Goal: Find specific page/section: Find specific page/section

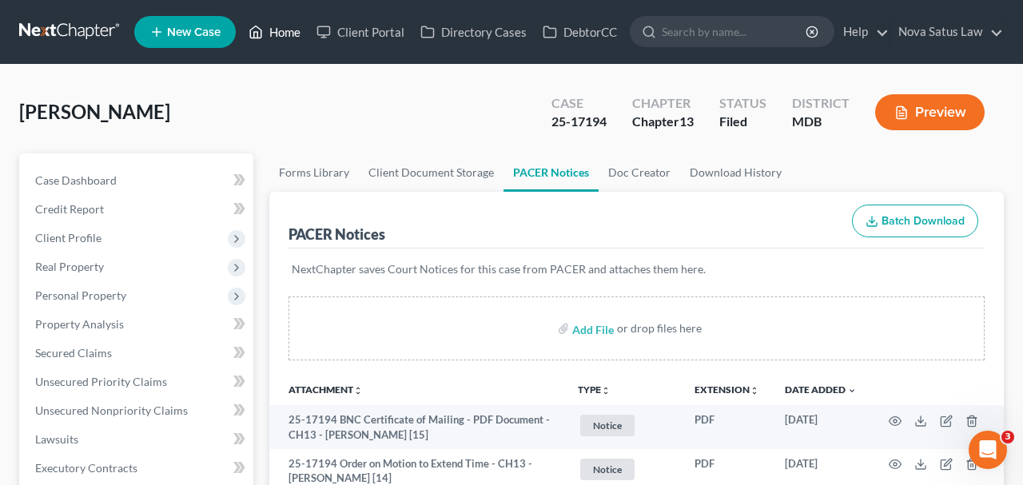
click at [280, 31] on link "Home" at bounding box center [274, 32] width 68 height 29
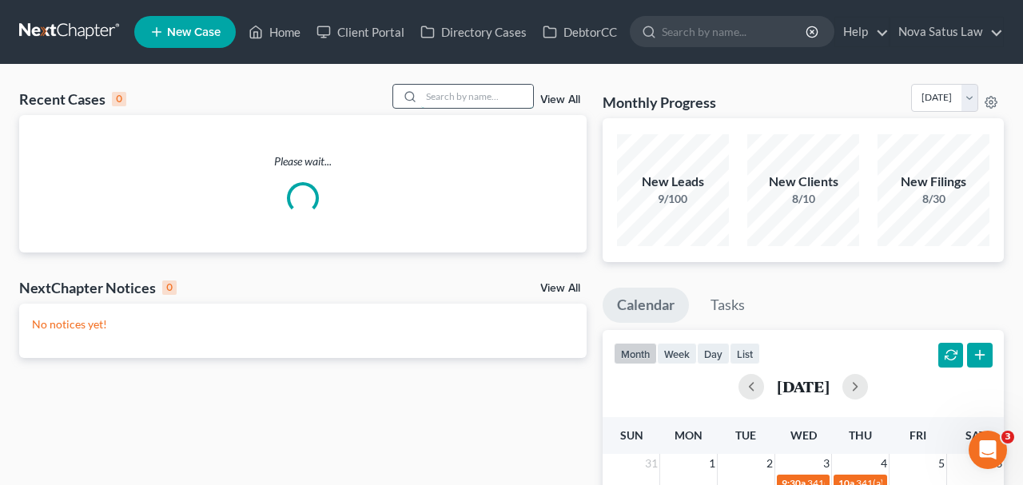
click at [493, 95] on input "search" at bounding box center [477, 96] width 112 height 23
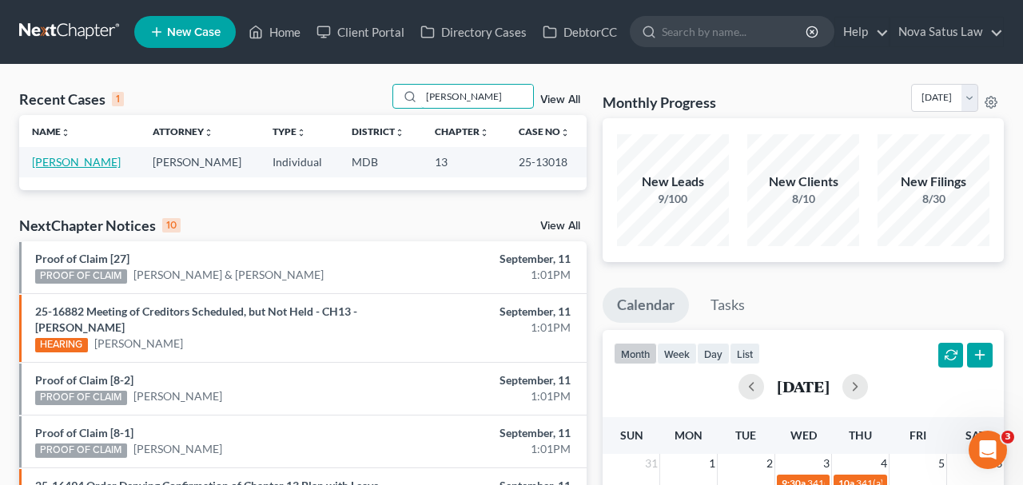
type input "[PERSON_NAME]"
click at [66, 160] on link "[PERSON_NAME]" at bounding box center [76, 162] width 89 height 14
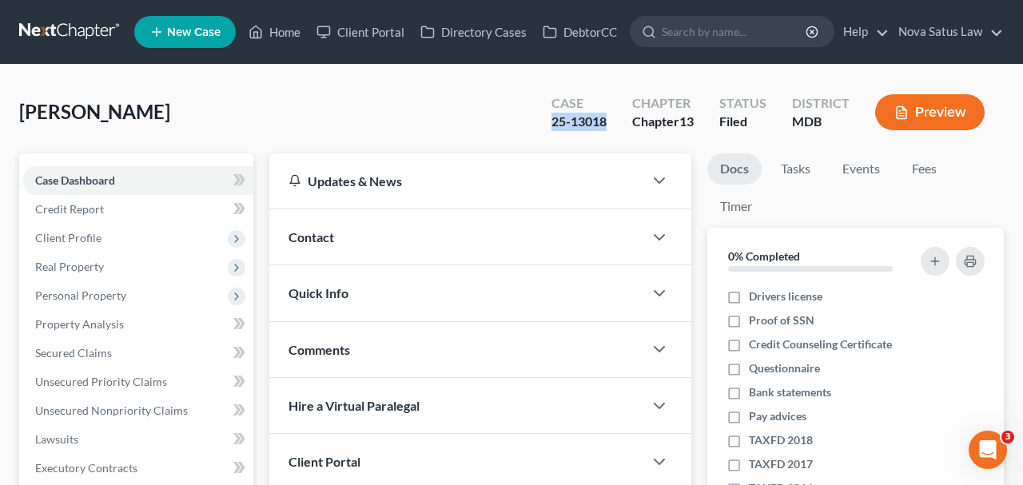
drag, startPoint x: 552, startPoint y: 121, endPoint x: 603, endPoint y: 123, distance: 51.2
click at [603, 123] on div "25-13018" at bounding box center [578, 122] width 55 height 18
copy div "25-13018"
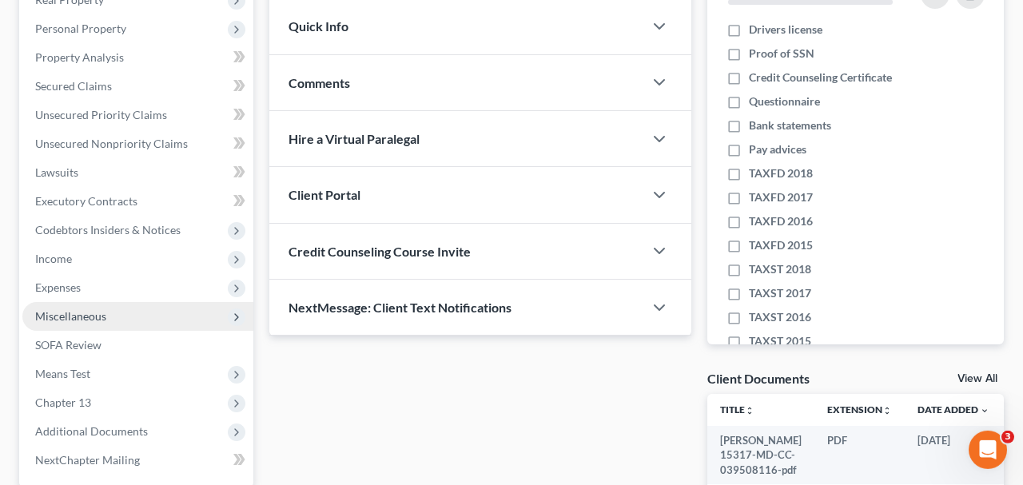
scroll to position [332, 0]
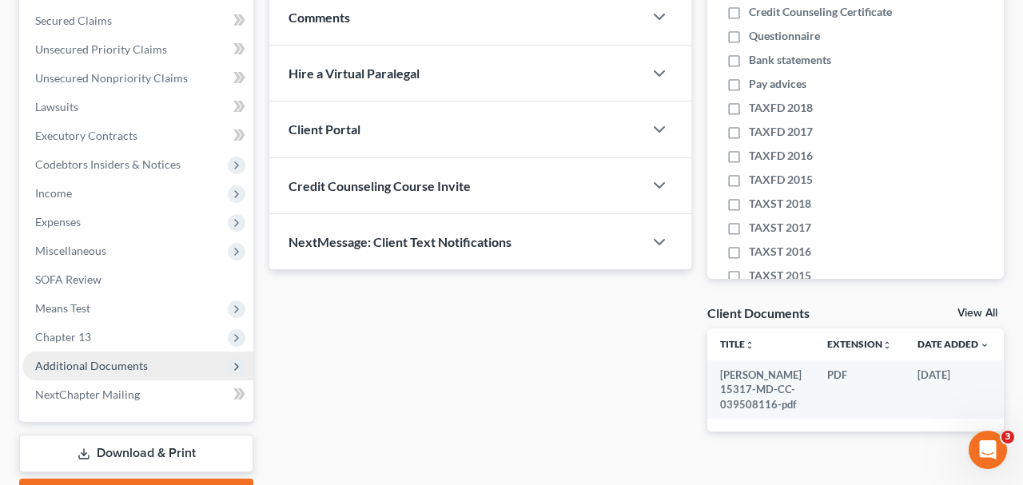
click at [70, 362] on span "Additional Documents" at bounding box center [91, 366] width 113 height 14
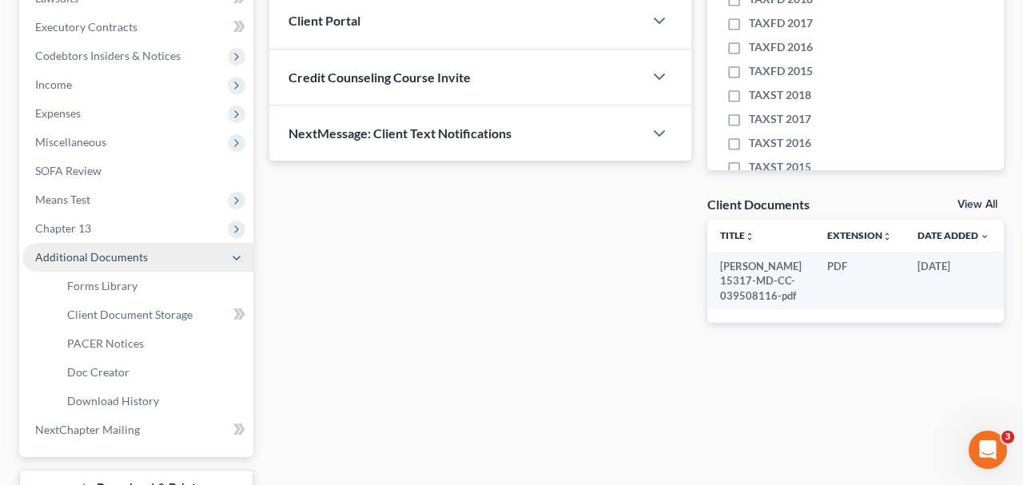
scroll to position [499, 0]
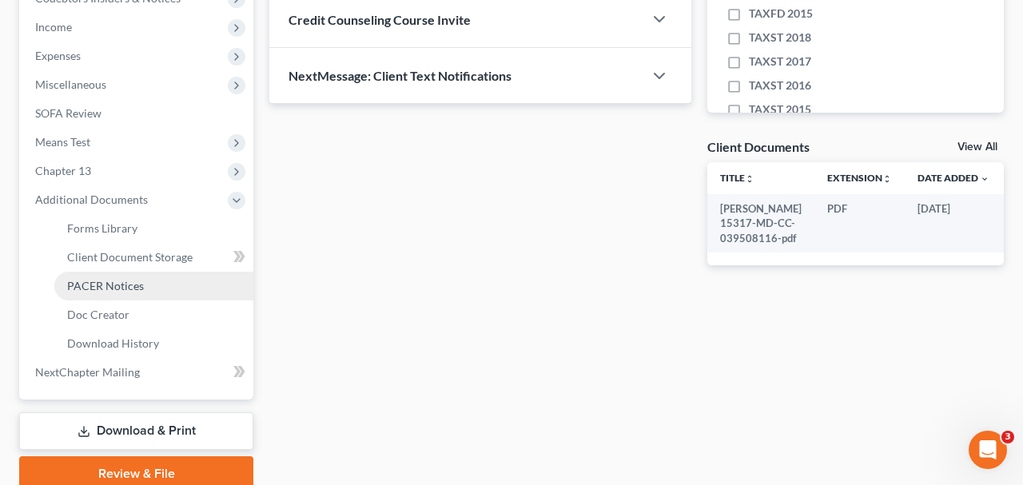
click at [120, 285] on span "PACER Notices" at bounding box center [105, 286] width 77 height 14
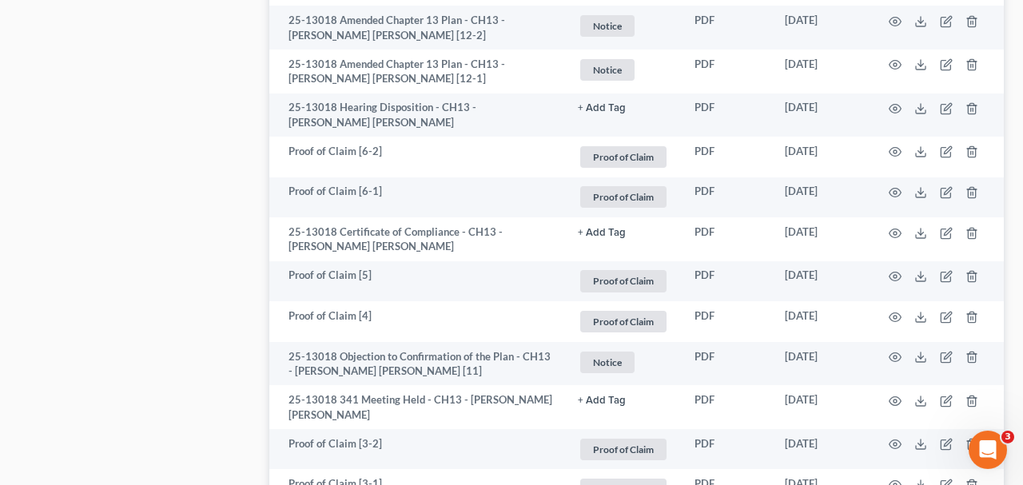
scroll to position [1662, 0]
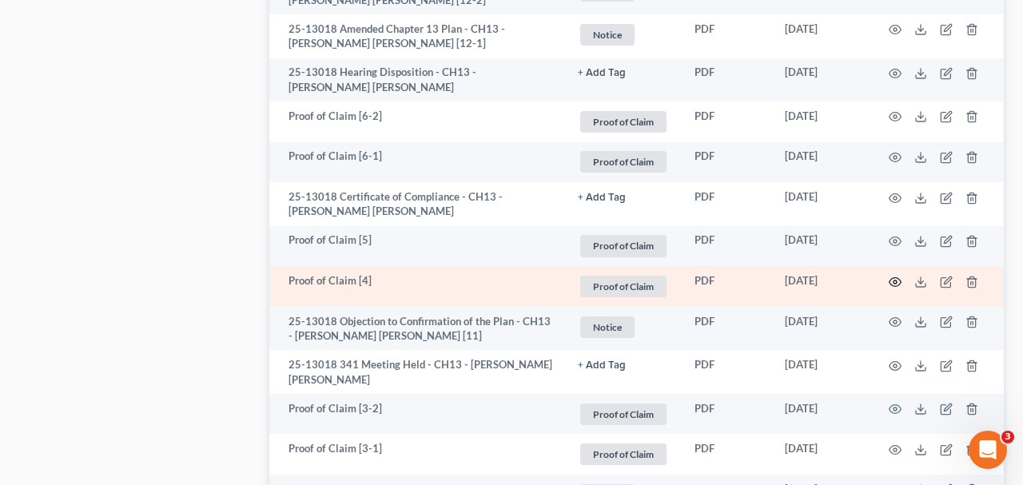
click at [896, 276] on icon "button" at bounding box center [894, 282] width 13 height 13
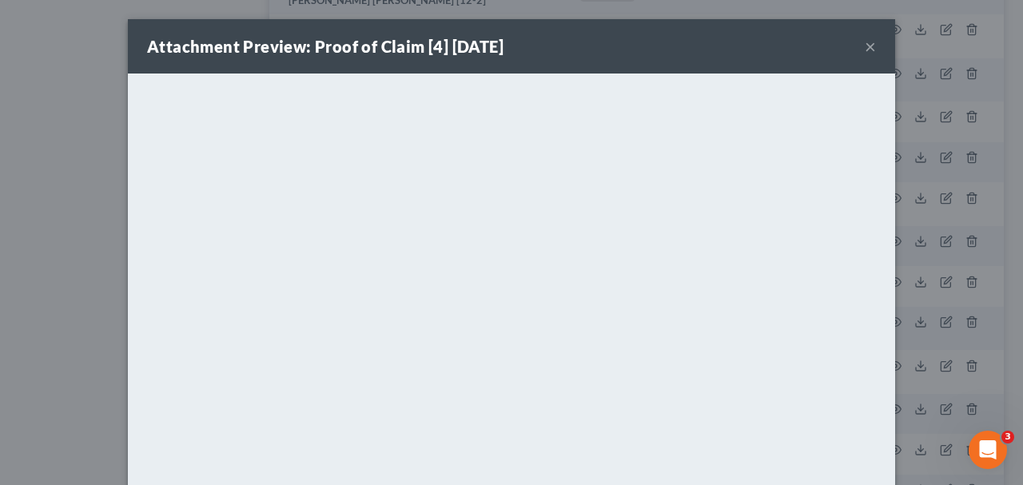
click at [870, 47] on button "×" at bounding box center [869, 46] width 11 height 19
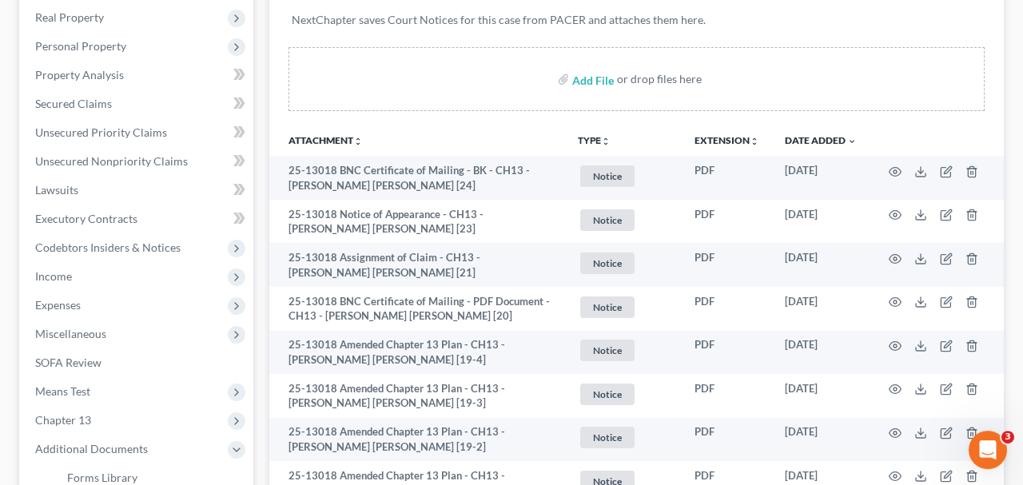
scroll to position [249, 0]
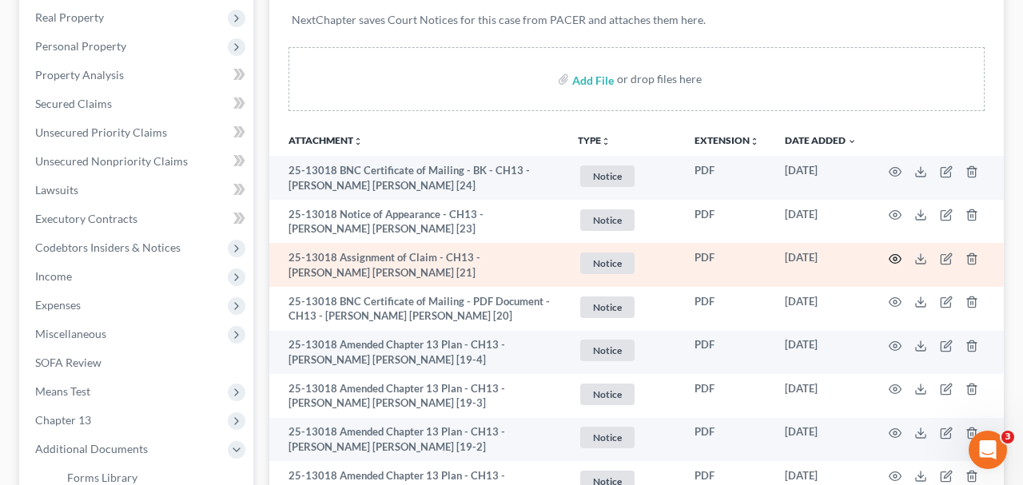
click at [889, 252] on icon "button" at bounding box center [894, 258] width 13 height 13
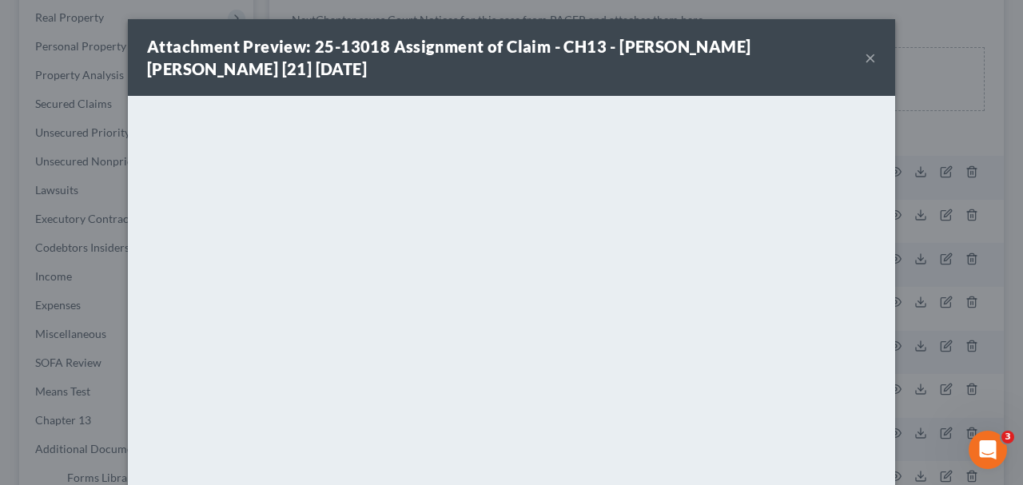
click at [869, 56] on button "×" at bounding box center [869, 57] width 11 height 19
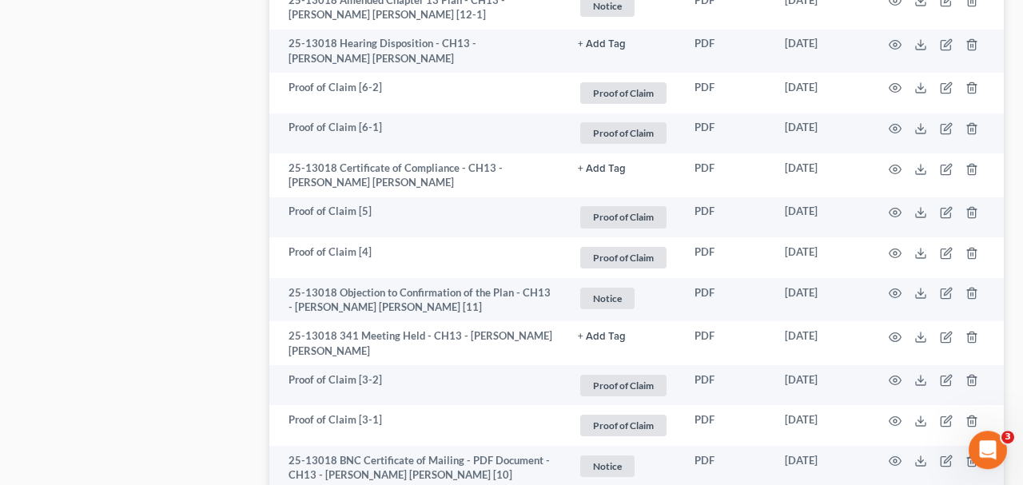
scroll to position [1745, 0]
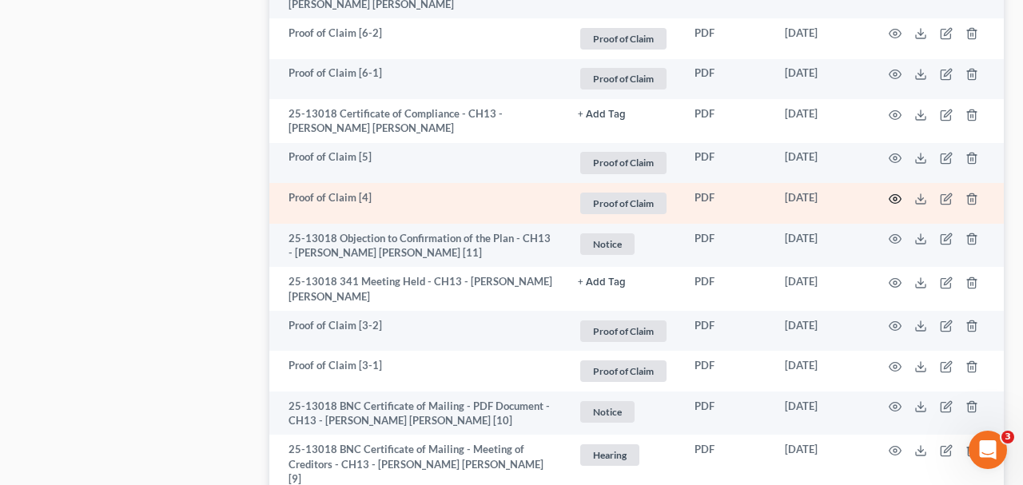
click at [896, 201] on icon "button" at bounding box center [894, 199] width 13 height 13
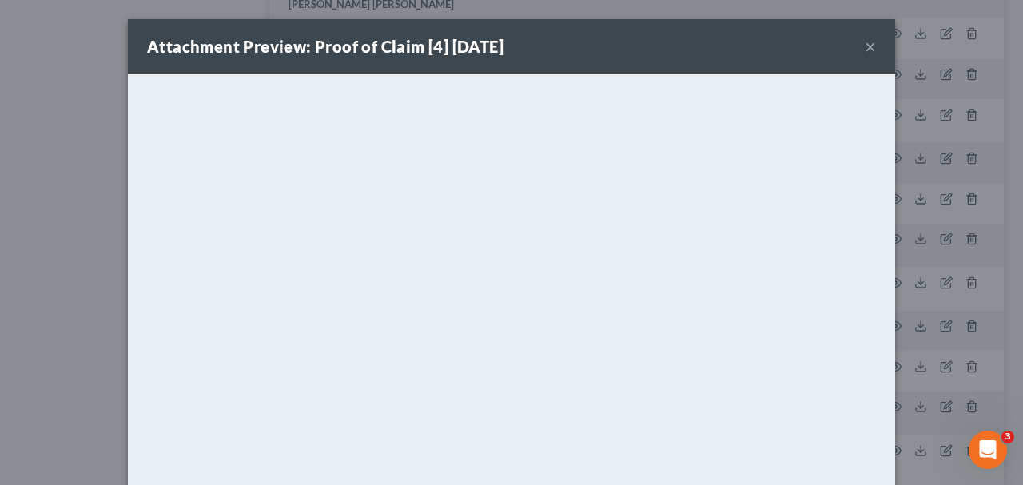
click at [868, 51] on button "×" at bounding box center [869, 46] width 11 height 19
